Goal: Find specific page/section: Find specific page/section

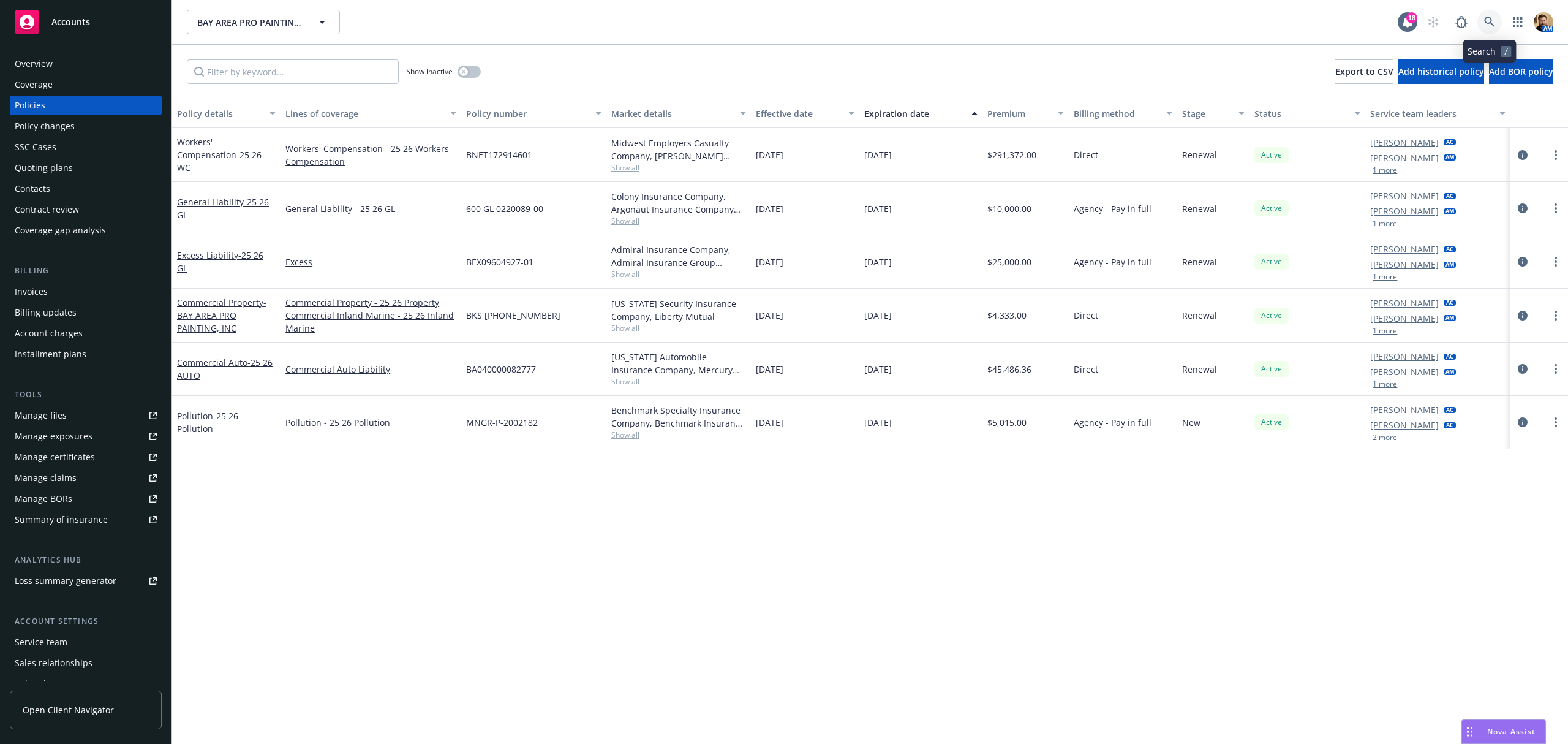
click at [1492, 18] on icon at bounding box center [1489, 22] width 11 height 11
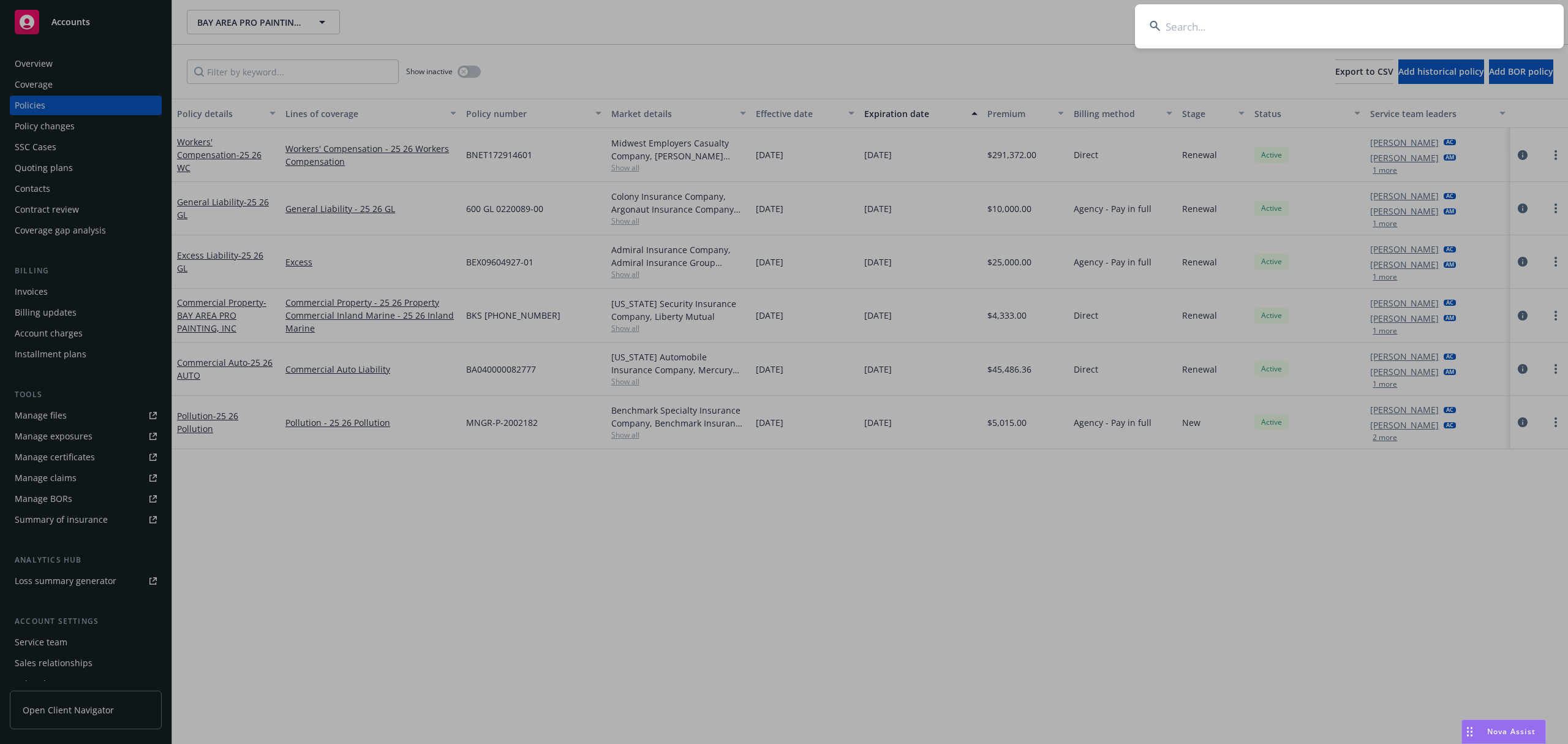
click at [1461, 25] on input at bounding box center [1349, 26] width 429 height 45
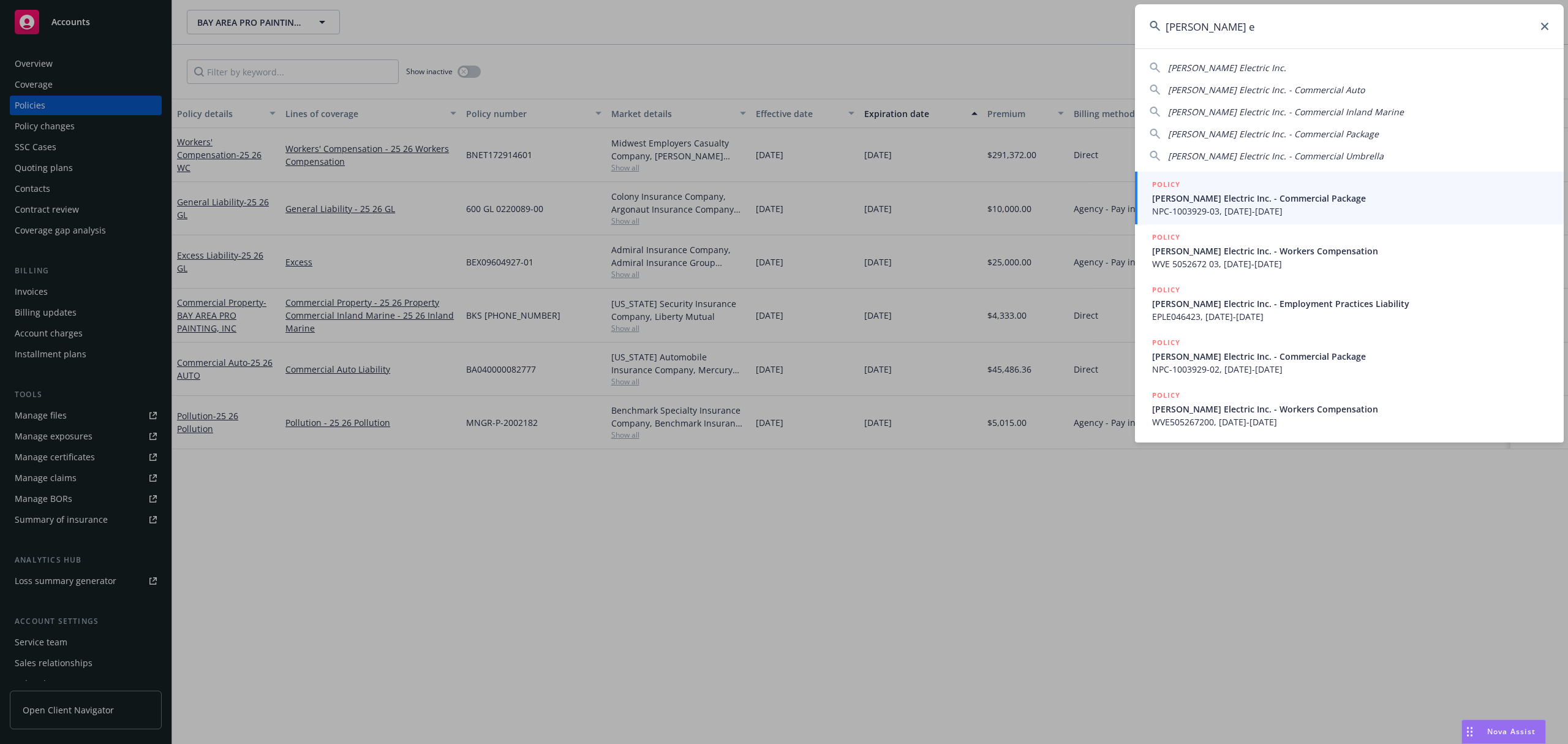
click at [1211, 67] on span "[PERSON_NAME] Electric Inc." at bounding box center [1226, 67] width 118 height 12
type input "[PERSON_NAME] Electric Inc."
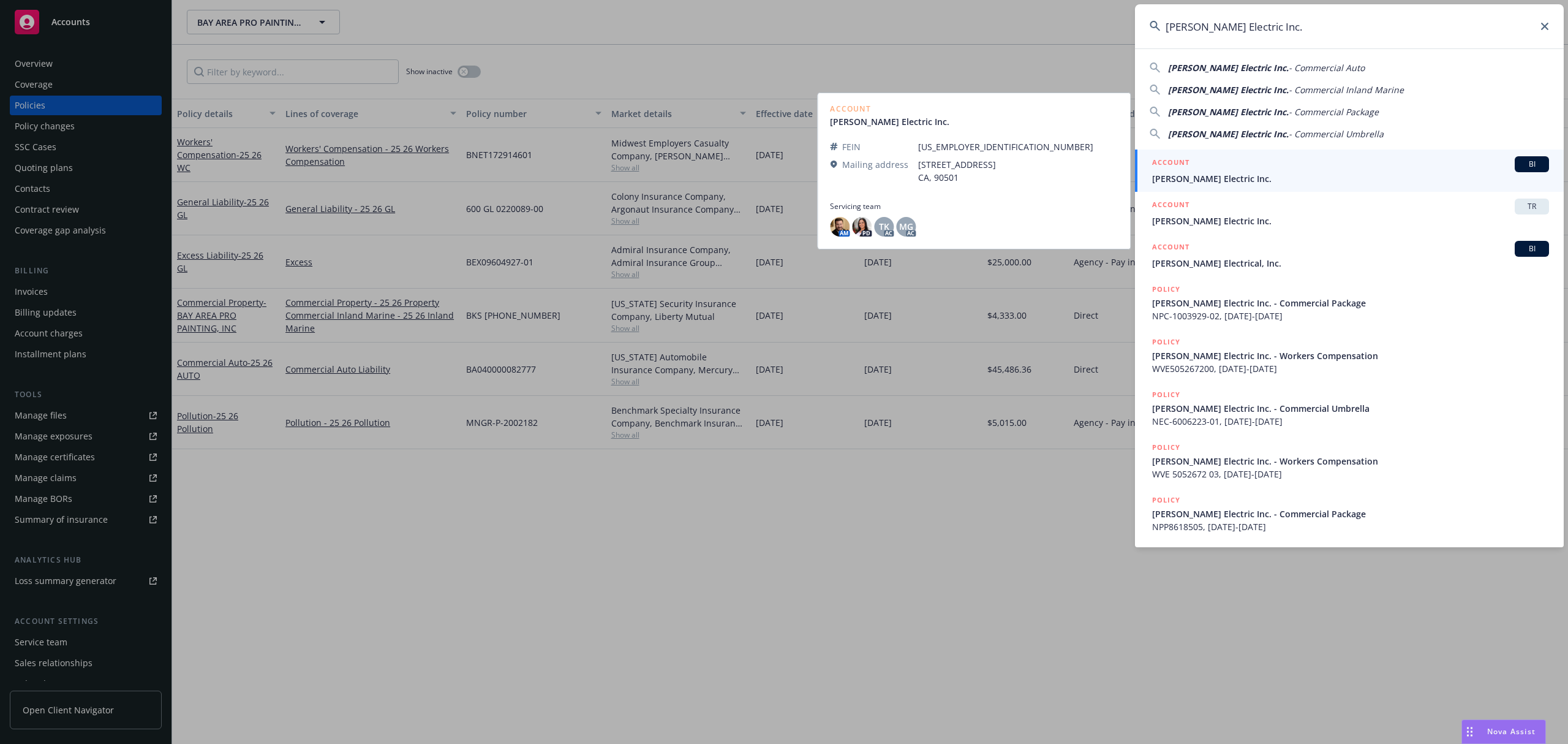
click at [1187, 169] on h5 "ACCOUNT" at bounding box center [1171, 163] width 38 height 15
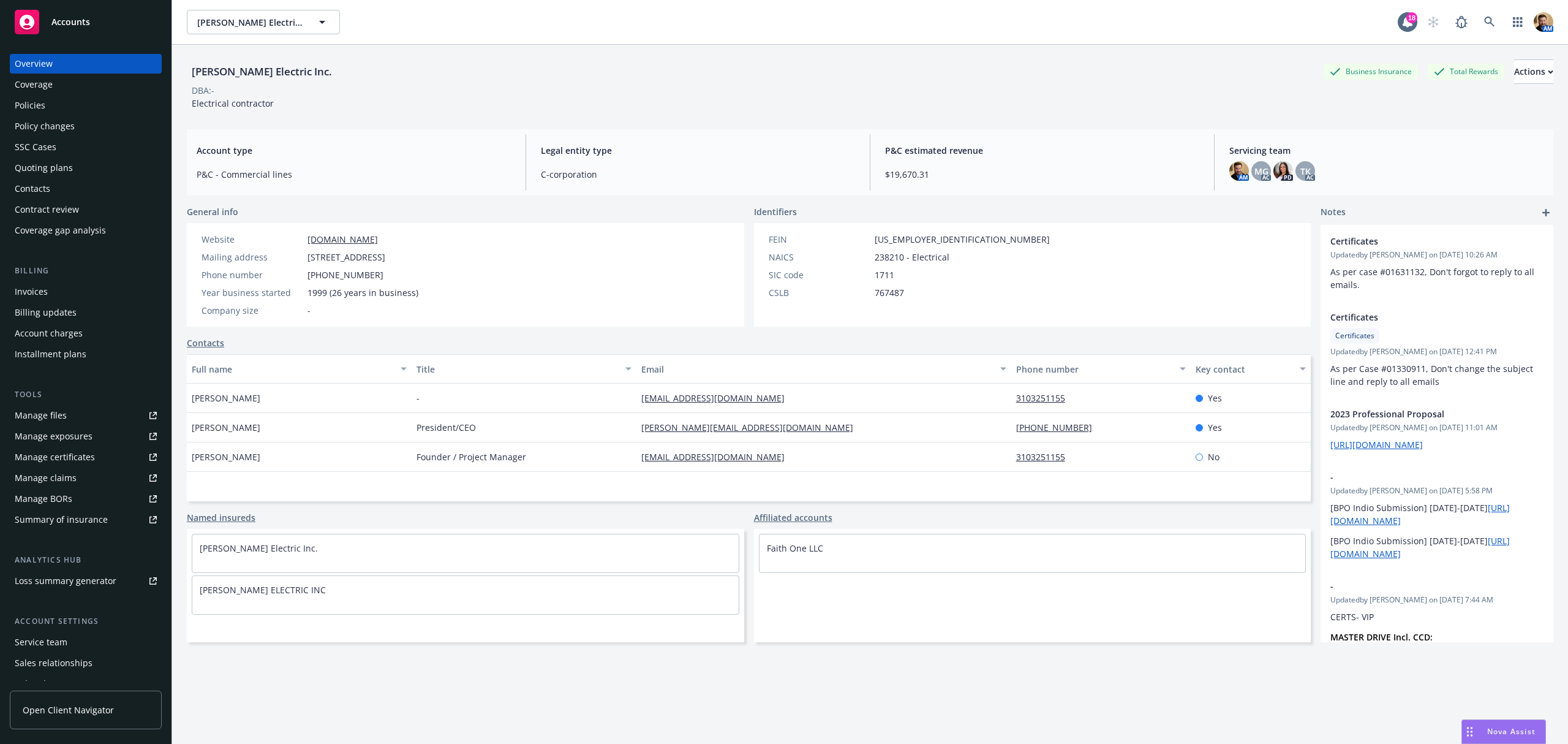
click at [60, 107] on div "Policies" at bounding box center [85, 105] width 142 height 20
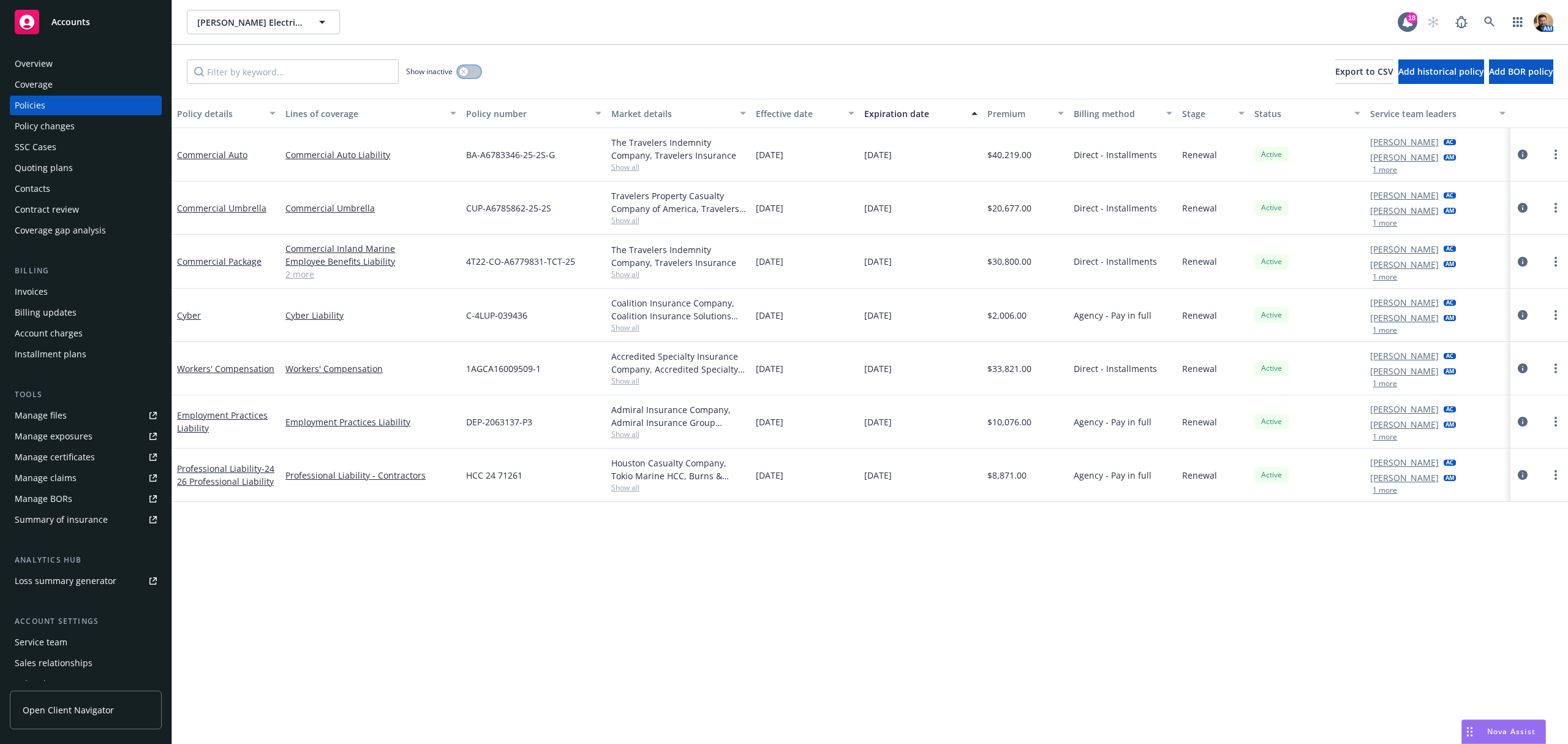
click at [466, 73] on icon "button" at bounding box center [464, 71] width 4 height 4
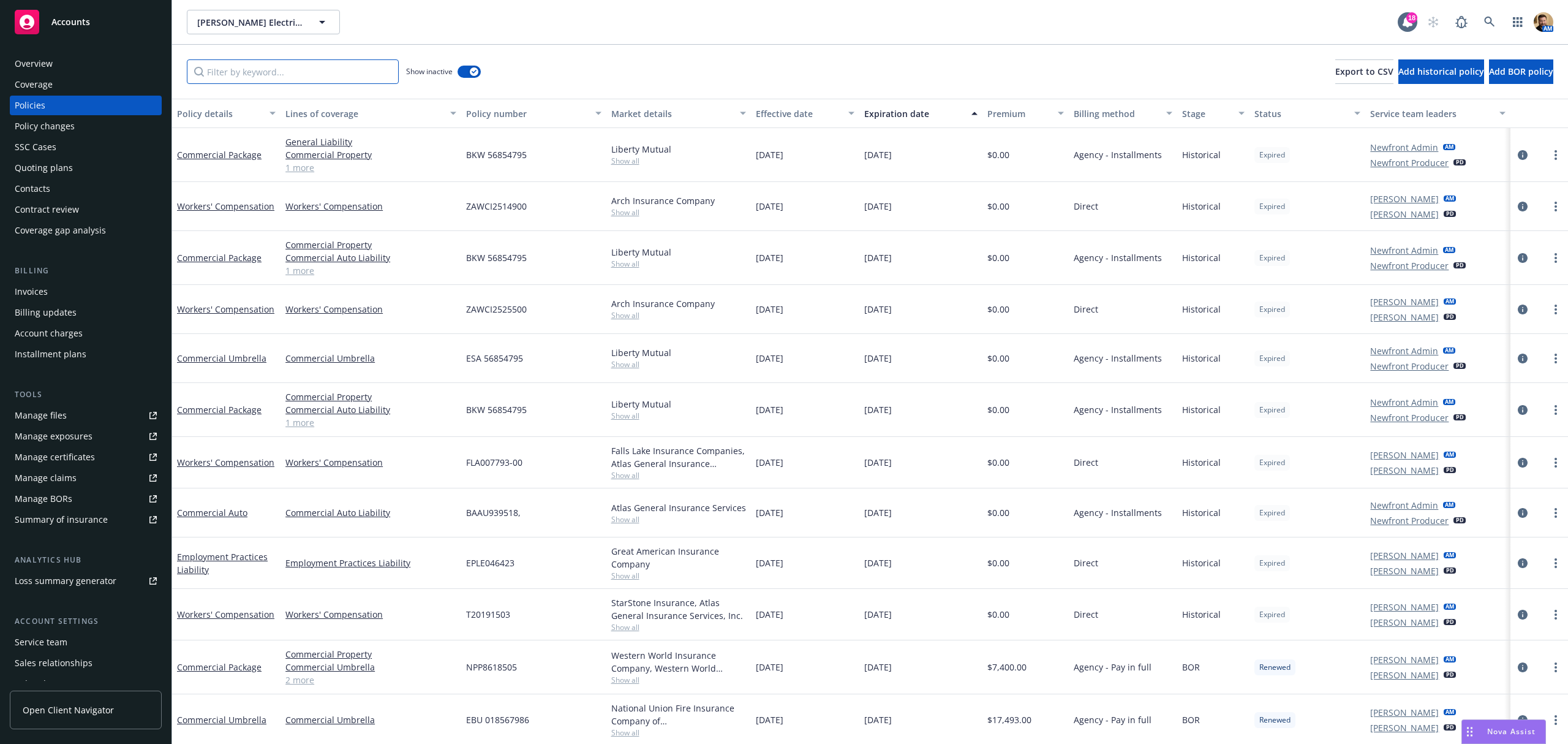
click at [359, 72] on input "Filter by keyword..." at bounding box center [293, 71] width 212 height 25
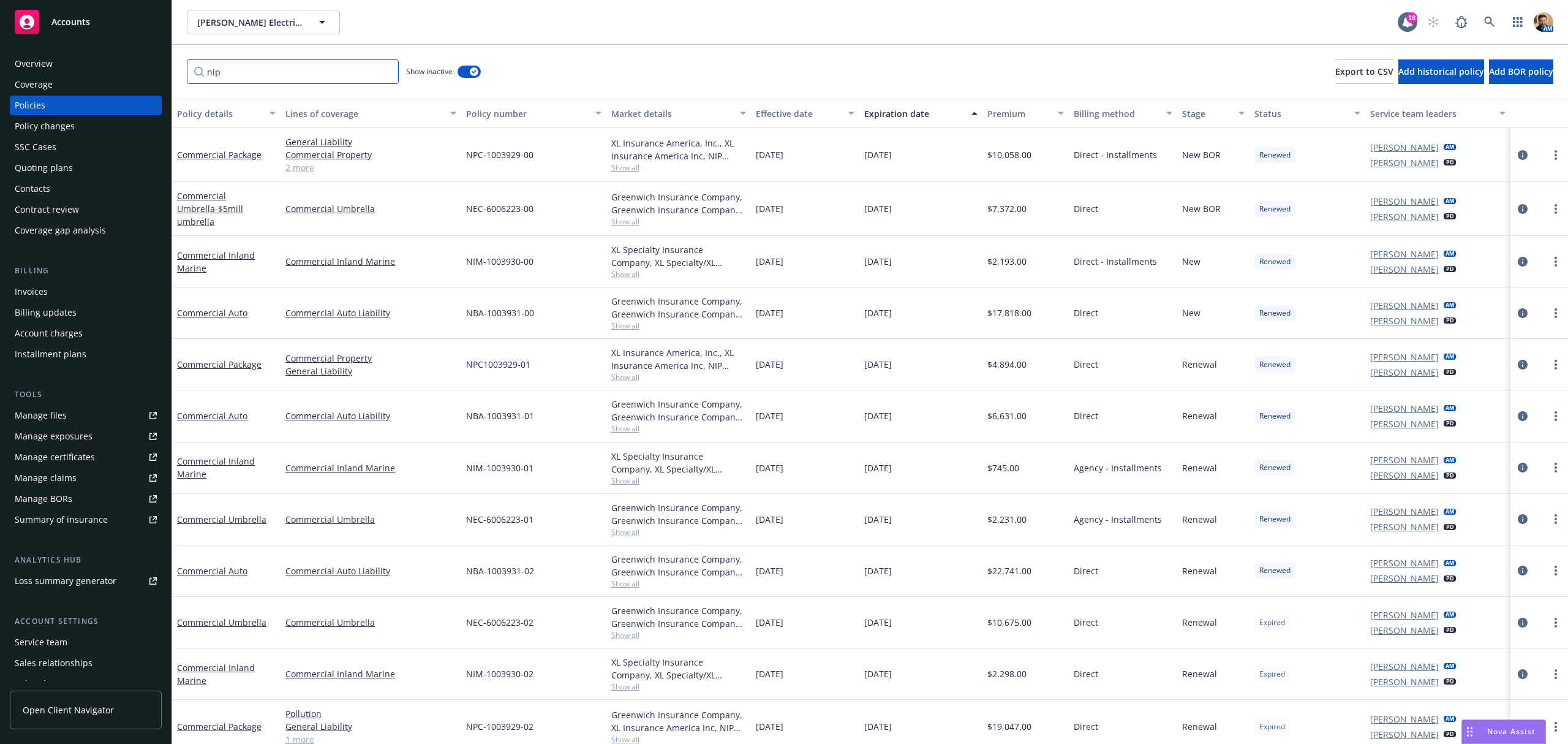
type input "nip"
click at [38, 100] on div "Policies" at bounding box center [30, 105] width 31 height 20
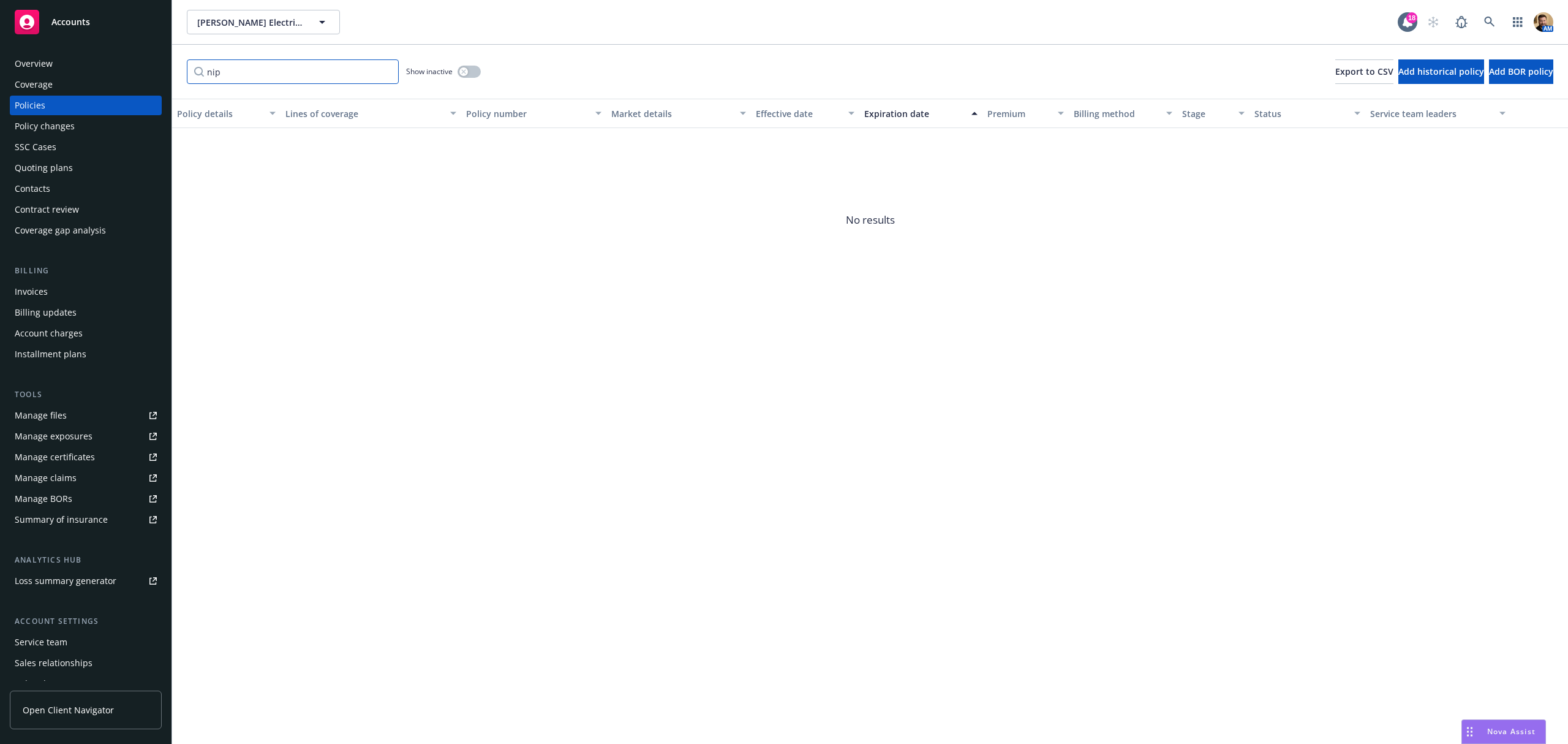
drag, startPoint x: 256, startPoint y: 76, endPoint x: 165, endPoint y: 66, distance: 91.5
click at [165, 66] on div "Accounts Overview Coverage Policies Policy changes SSC Cases Quoting plans Cont…" at bounding box center [784, 372] width 1568 height 744
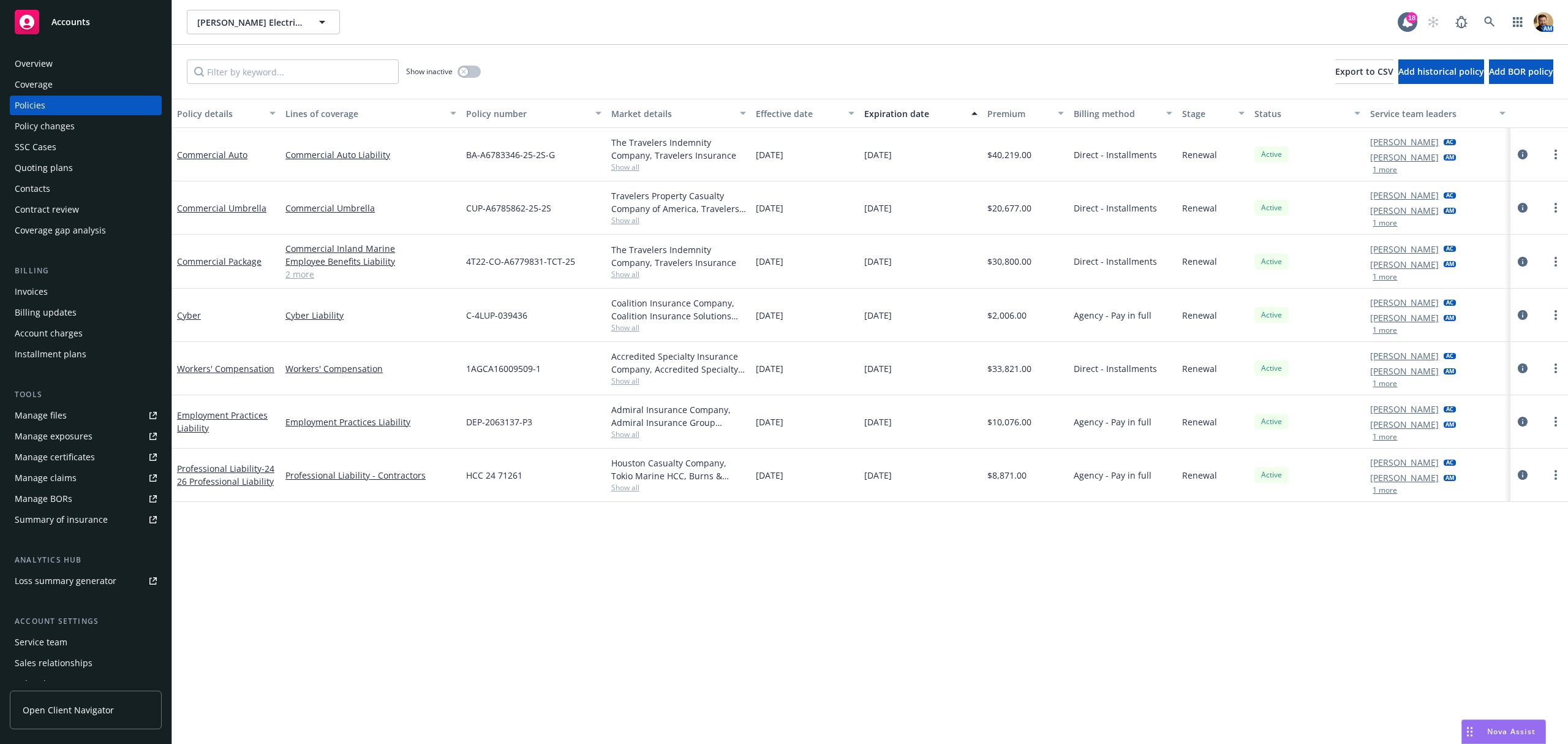
click at [55, 420] on div "Manage files" at bounding box center [41, 415] width 52 height 20
